Goal: Task Accomplishment & Management: Manage account settings

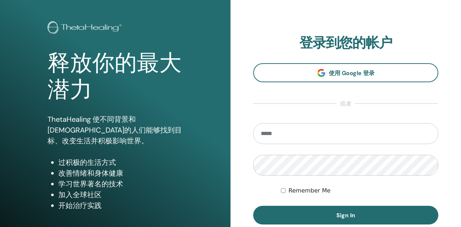
scroll to position [41, 0]
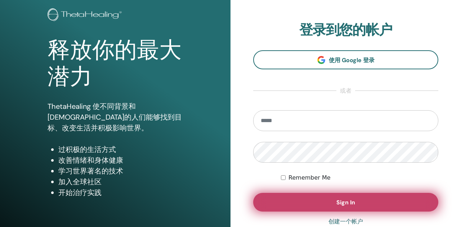
type input "**********"
click at [348, 203] on span "Sign In" at bounding box center [345, 203] width 19 height 8
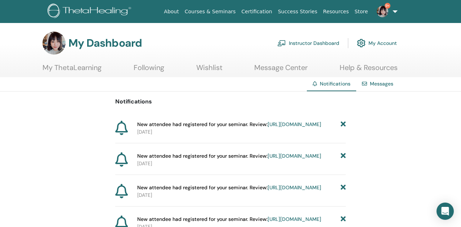
click at [308, 44] on link "Instructor Dashboard" at bounding box center [308, 43] width 62 height 16
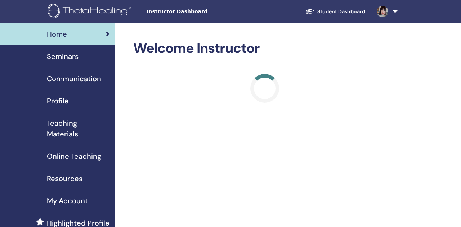
click at [99, 55] on div "Seminars" at bounding box center [58, 56] width 104 height 11
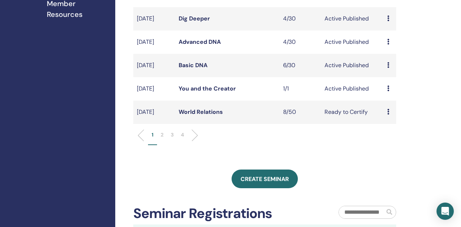
scroll to position [236, 0]
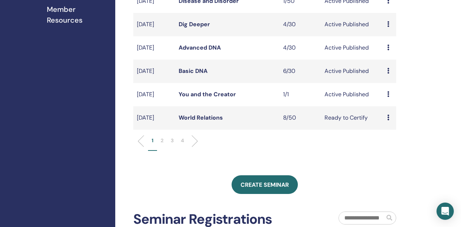
click at [199, 75] on link "Basic DNA" at bounding box center [193, 71] width 29 height 8
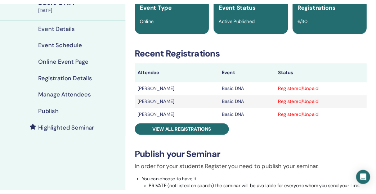
scroll to position [75, 0]
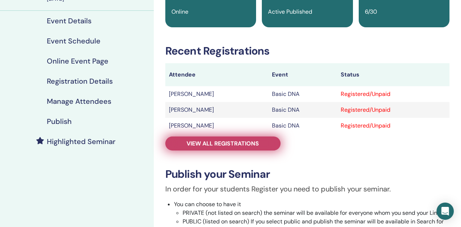
click at [197, 147] on span "View all registrations" at bounding box center [222, 144] width 72 height 8
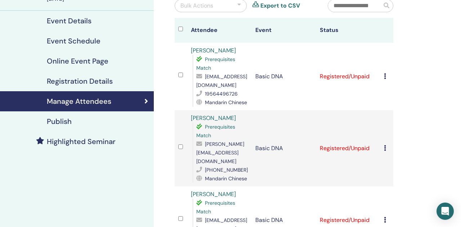
click at [213, 87] on span "[EMAIL_ADDRESS][DOMAIN_NAME]" at bounding box center [221, 80] width 51 height 15
copy span "[EMAIL_ADDRESS][DOMAIN_NAME]"
